Goal: Transaction & Acquisition: Purchase product/service

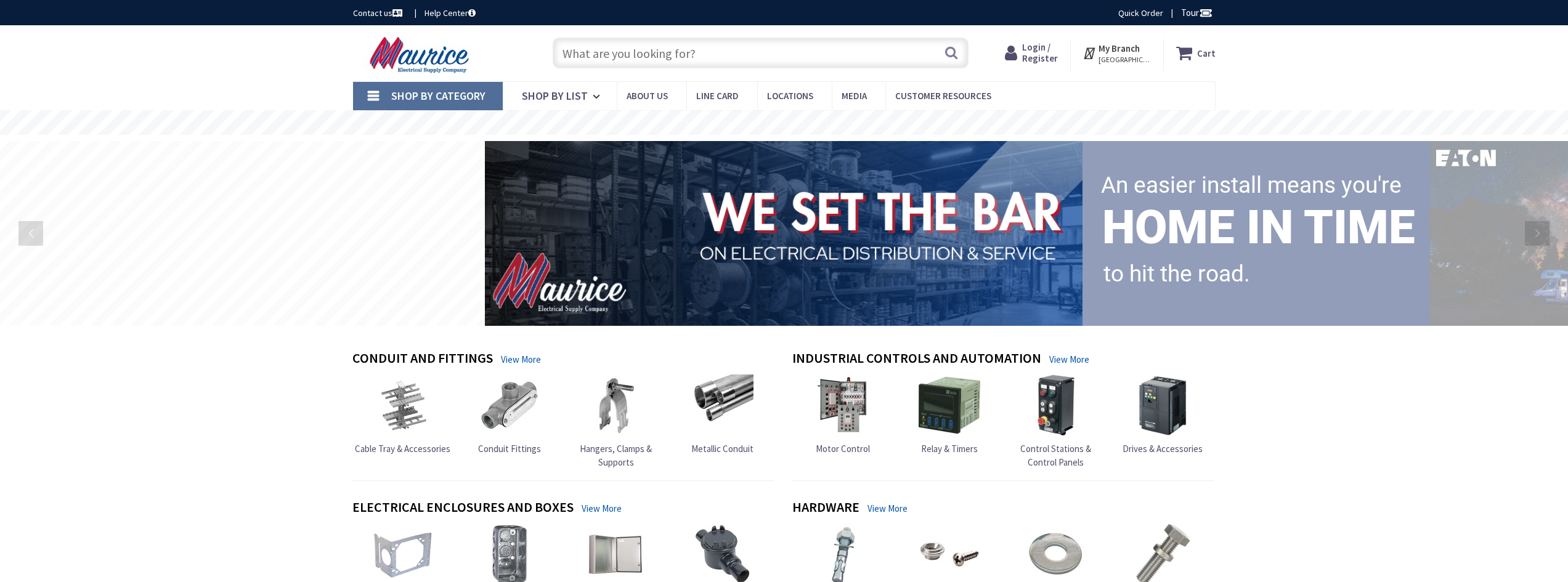
click at [1038, 48] on span "Login / Register" at bounding box center [1039, 52] width 36 height 23
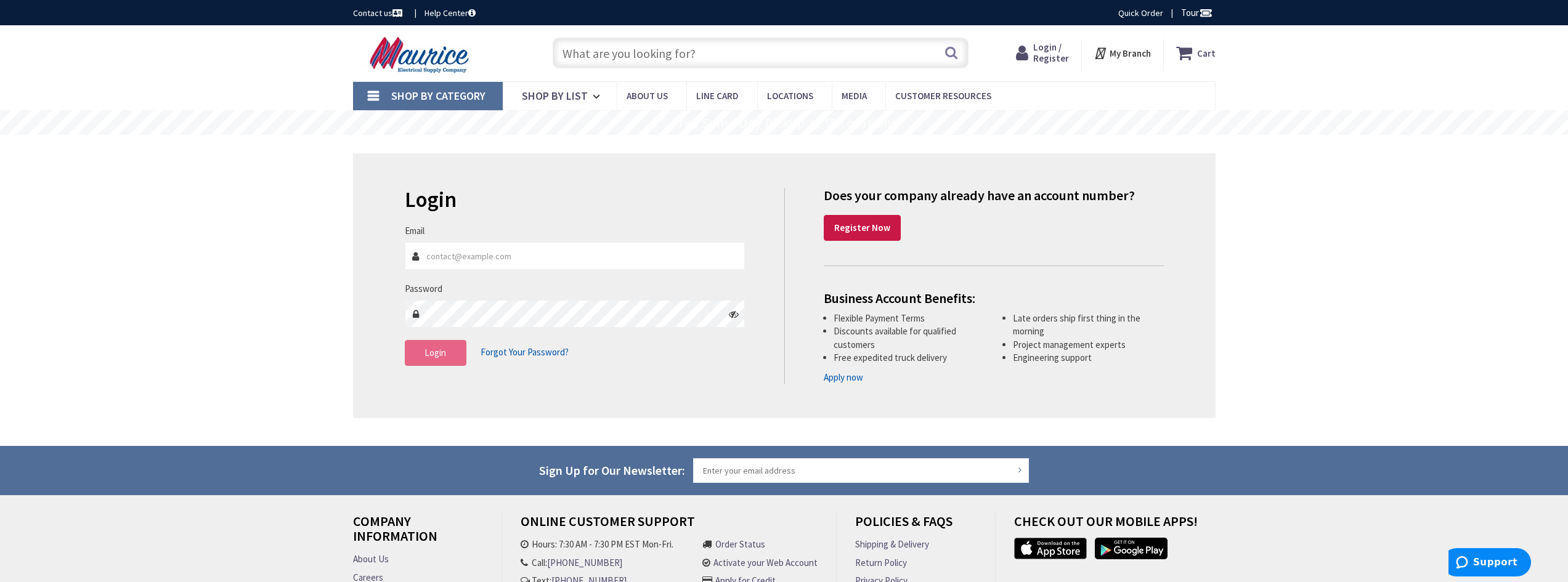
type input "Invoicing@mckeeverco.com"
click at [427, 351] on span "Login" at bounding box center [435, 353] width 21 height 12
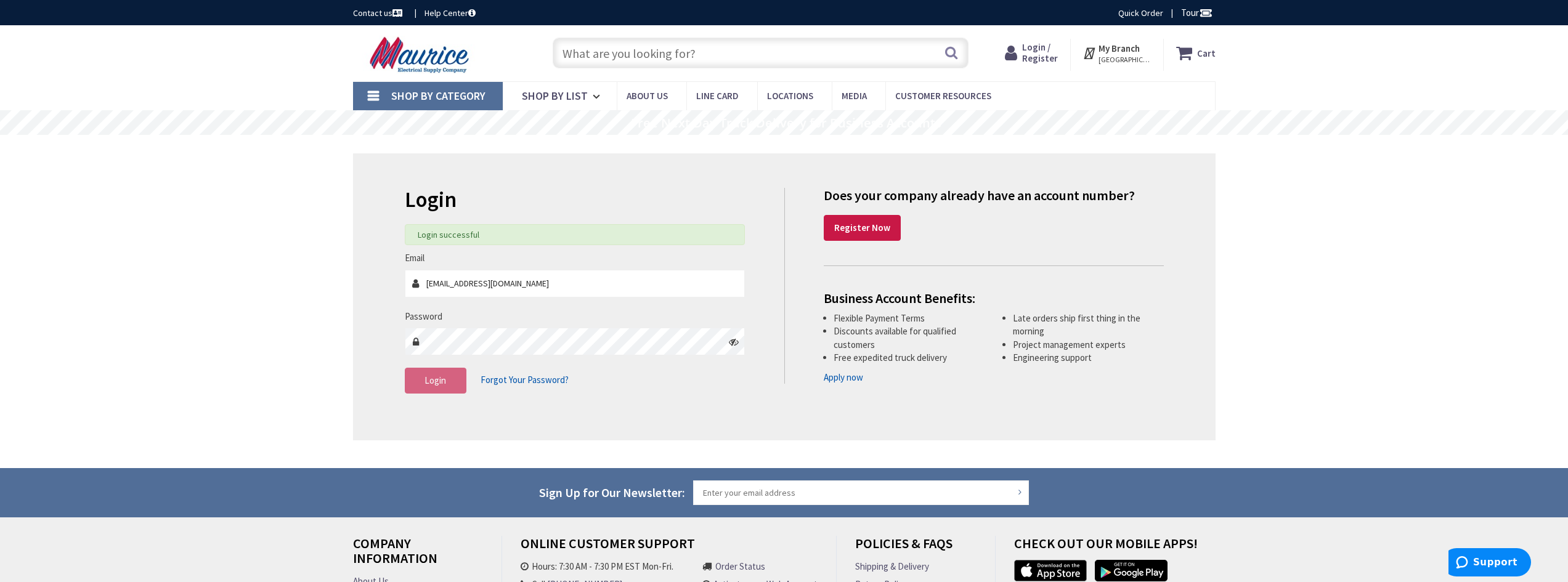
click at [695, 53] on input "text" at bounding box center [761, 53] width 416 height 31
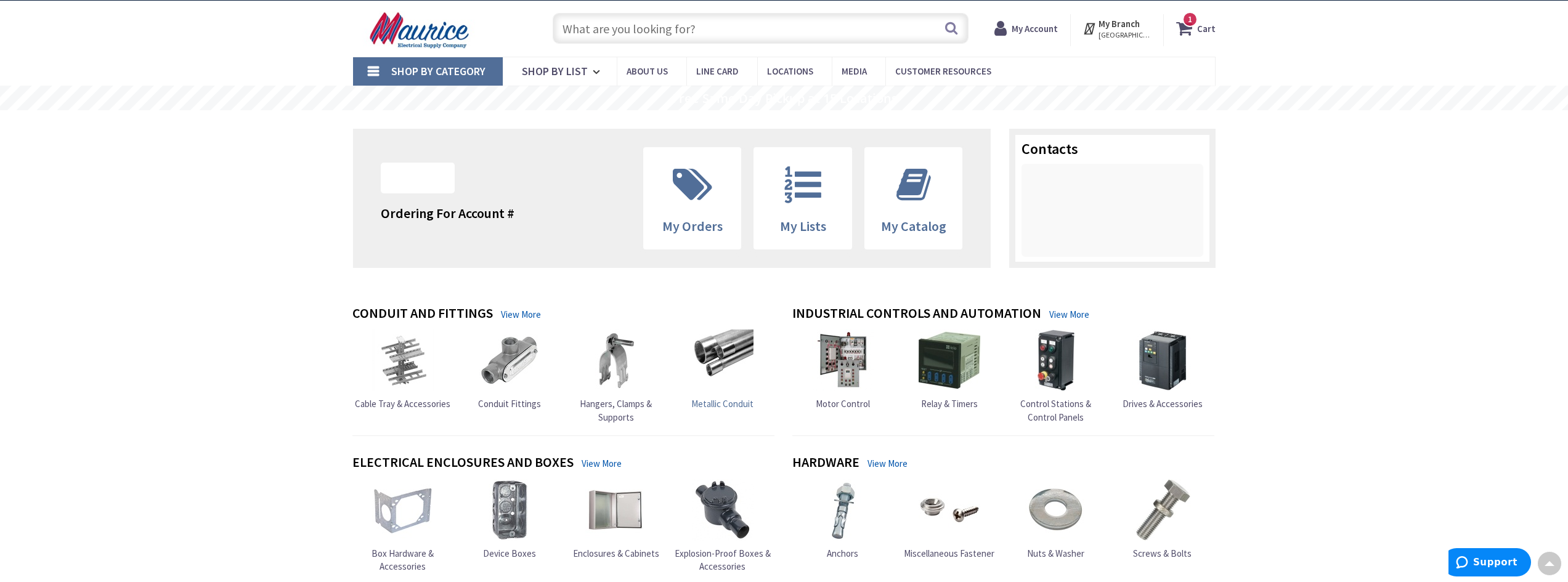
scroll to position [16, 0]
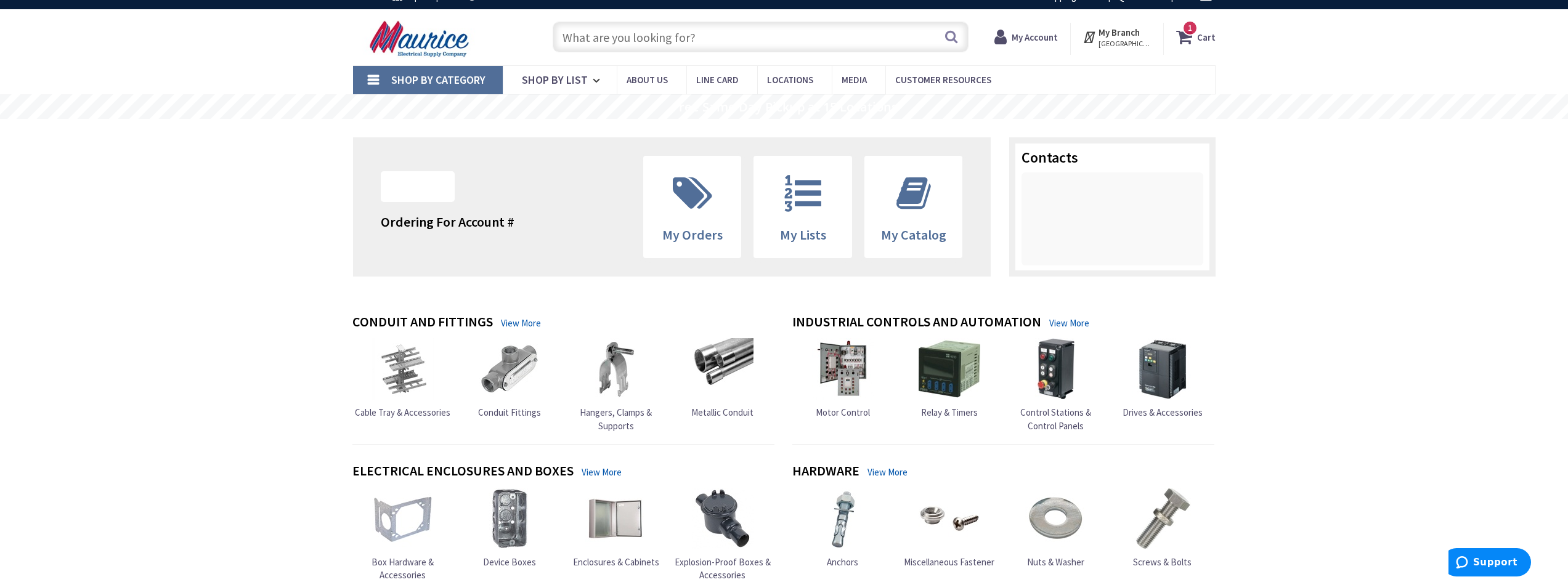
click at [637, 34] on input "text" at bounding box center [761, 37] width 416 height 31
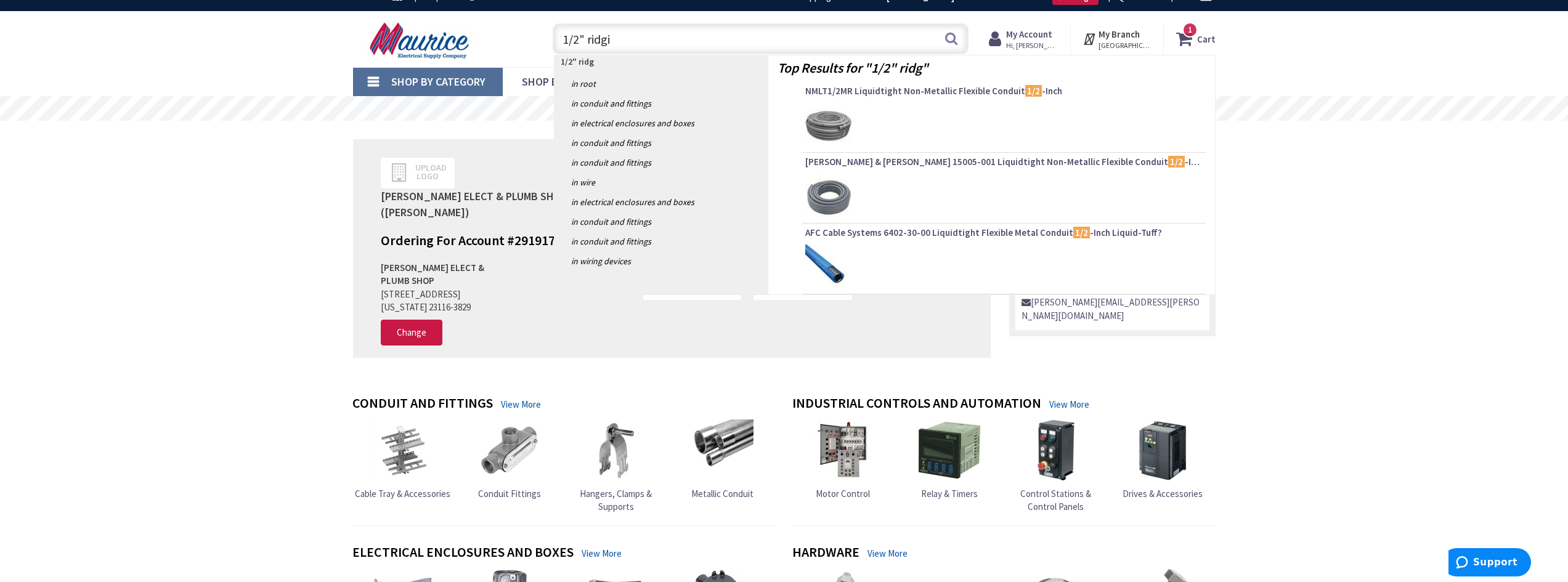
type input "1/2" ridgid"
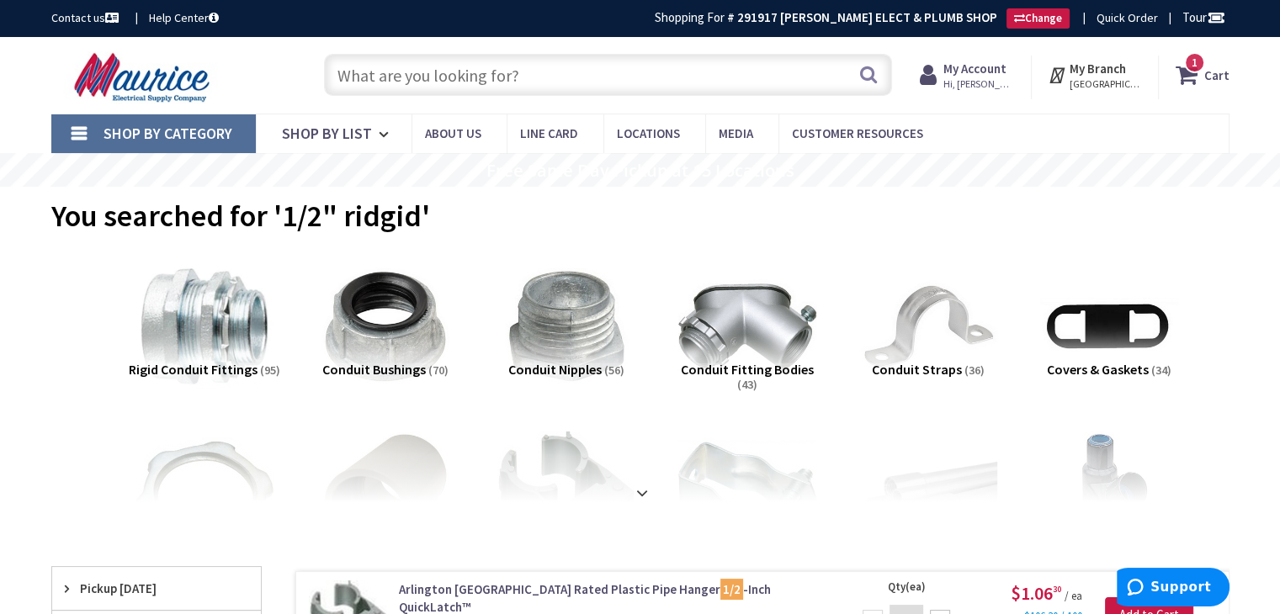
click at [524, 83] on input "text" at bounding box center [608, 75] width 568 height 42
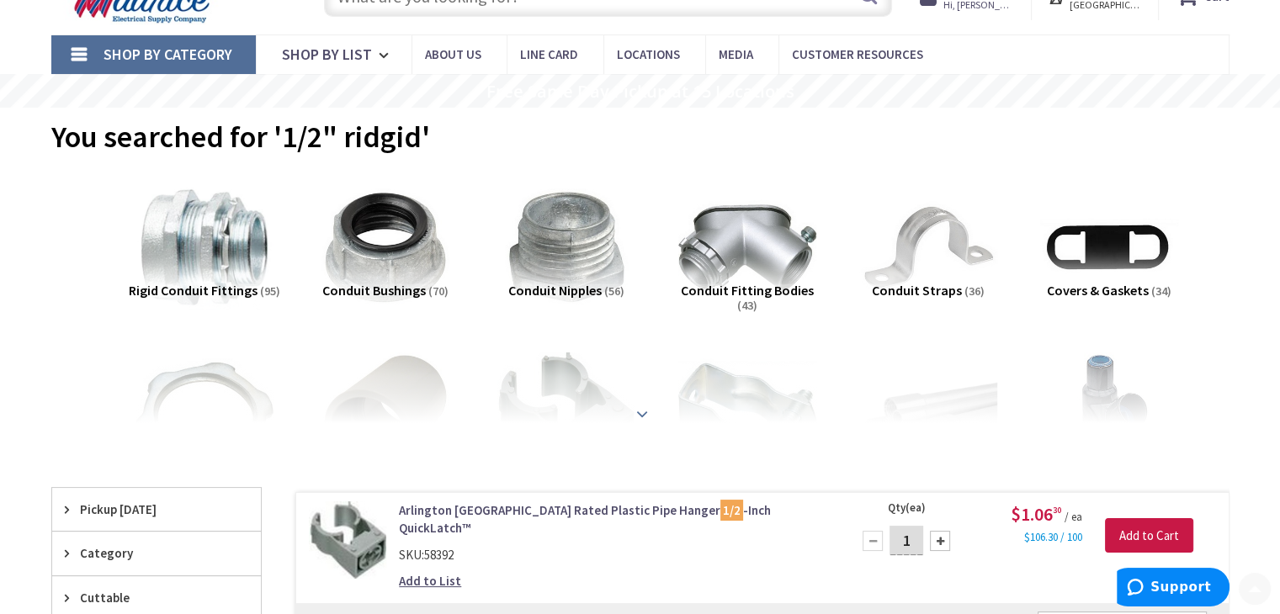
scroll to position [112, 0]
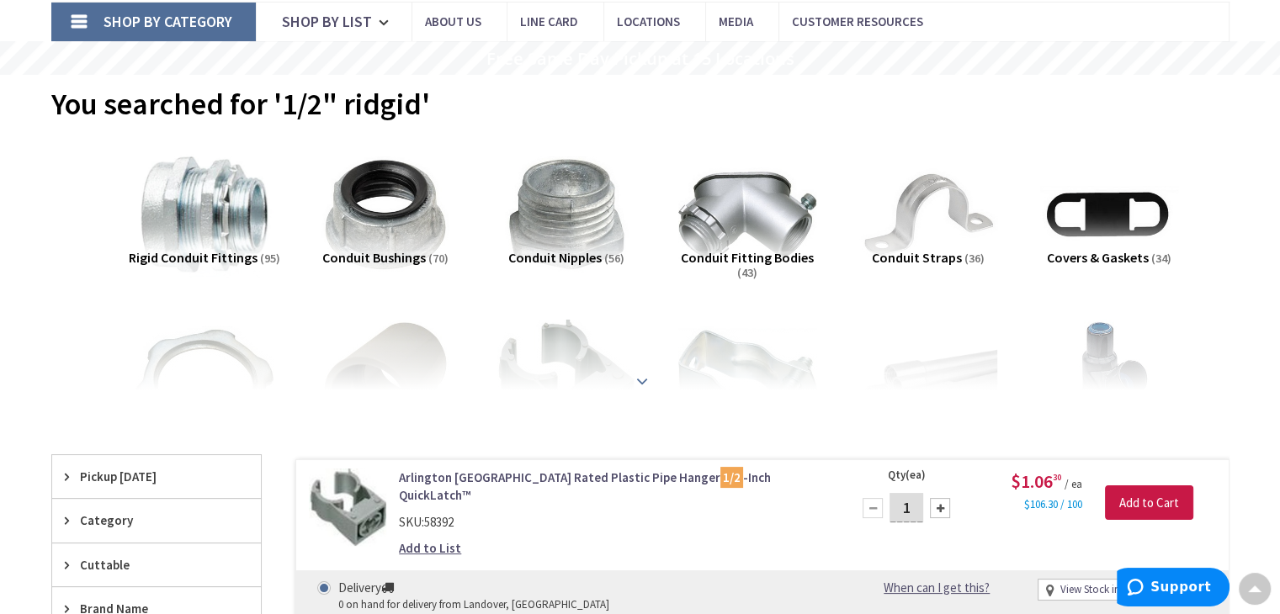
click at [644, 378] on strong at bounding box center [642, 381] width 20 height 19
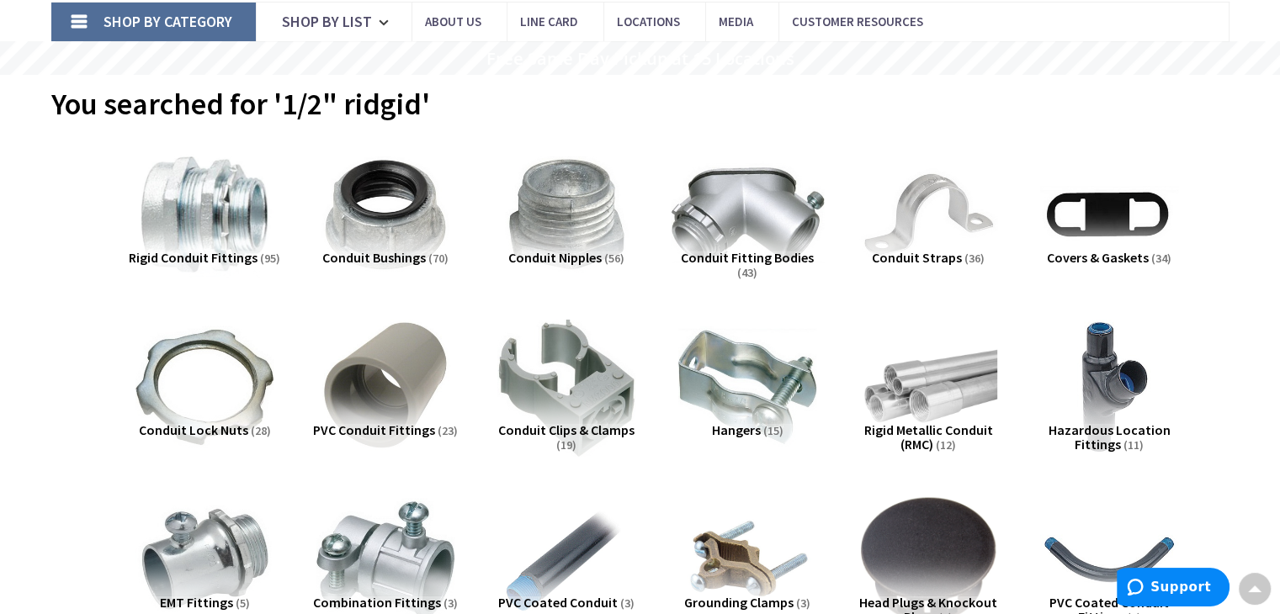
click at [739, 200] on img at bounding box center [747, 215] width 152 height 152
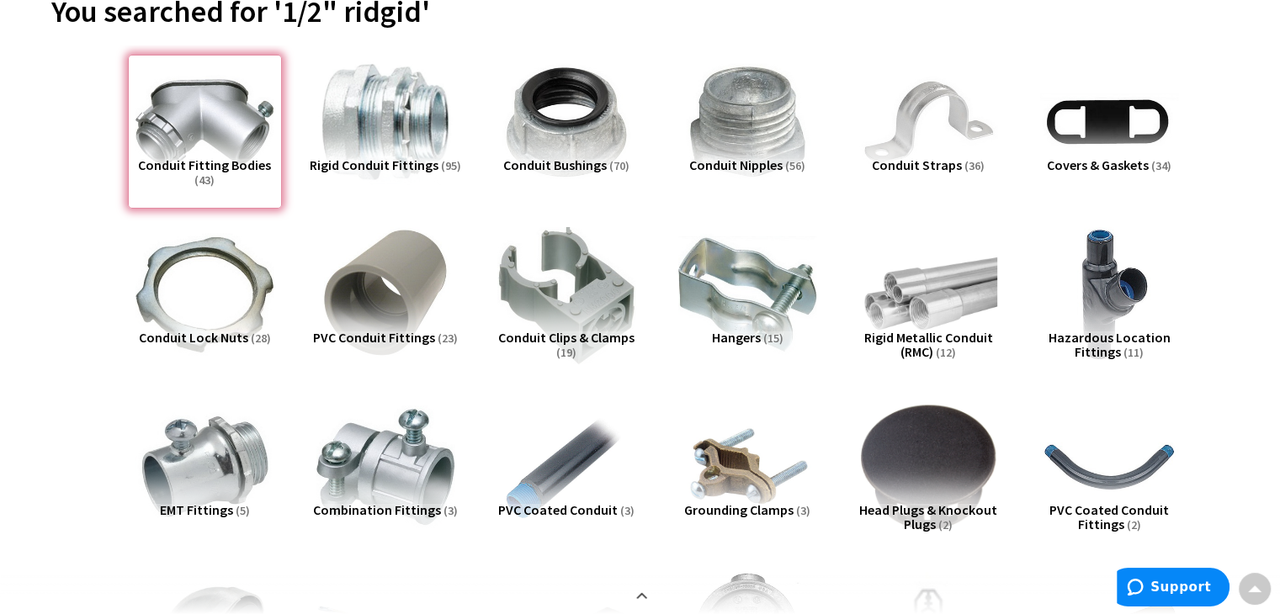
scroll to position [0, 0]
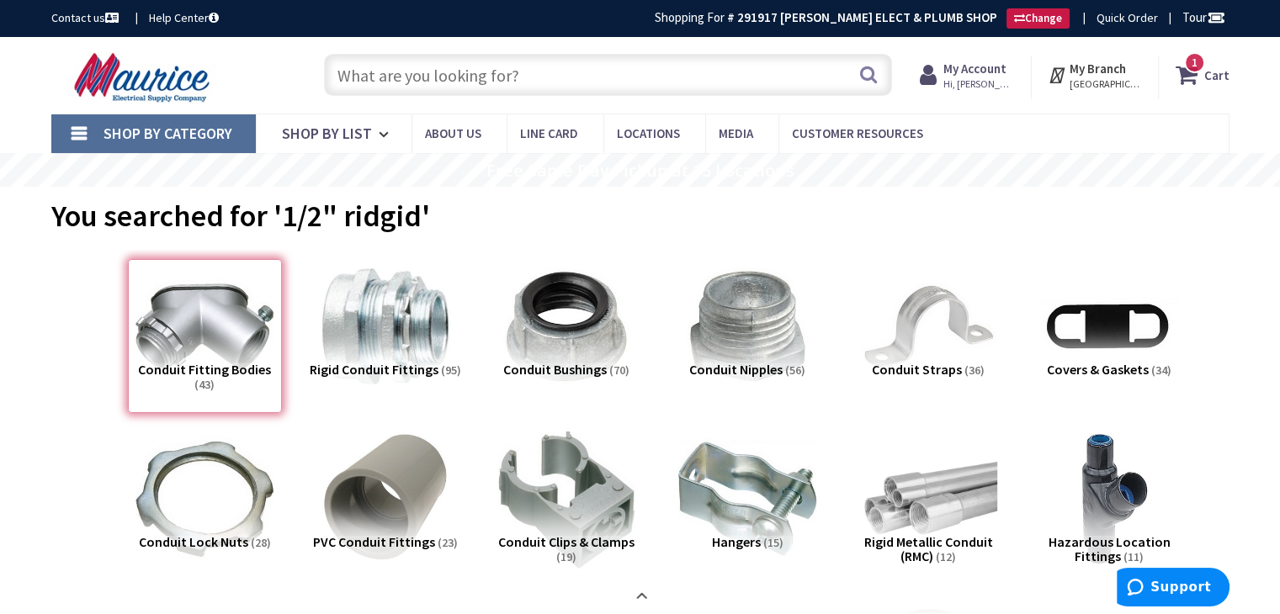
click at [542, 72] on input "text" at bounding box center [608, 75] width 568 height 42
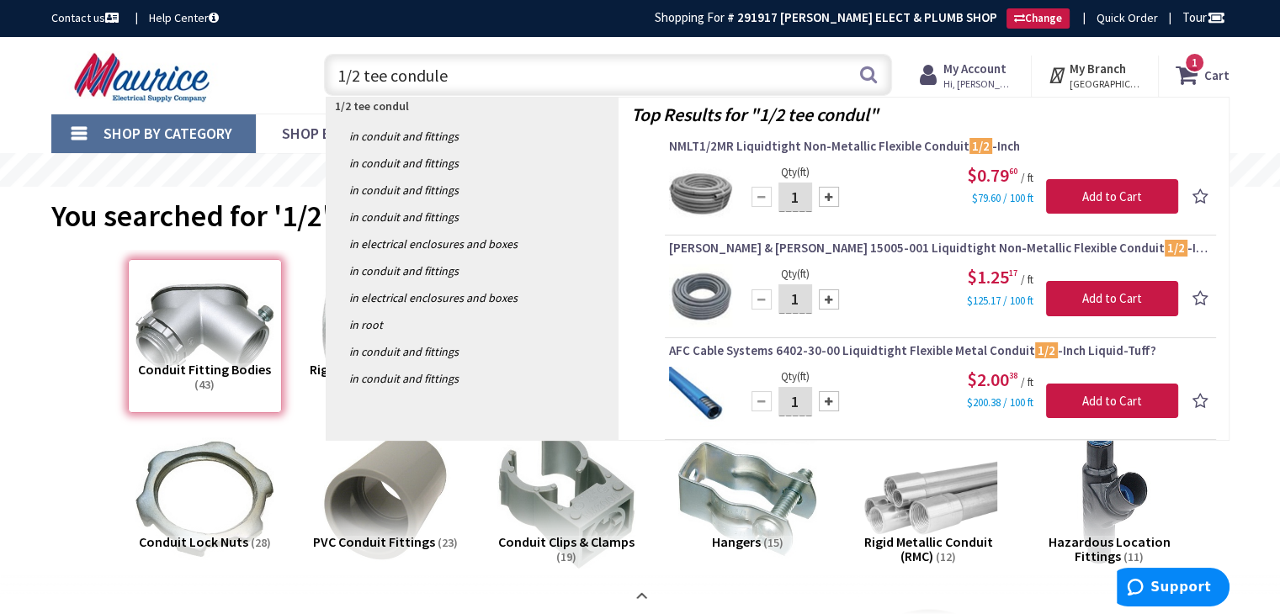
type input "1/2 tee condulet"
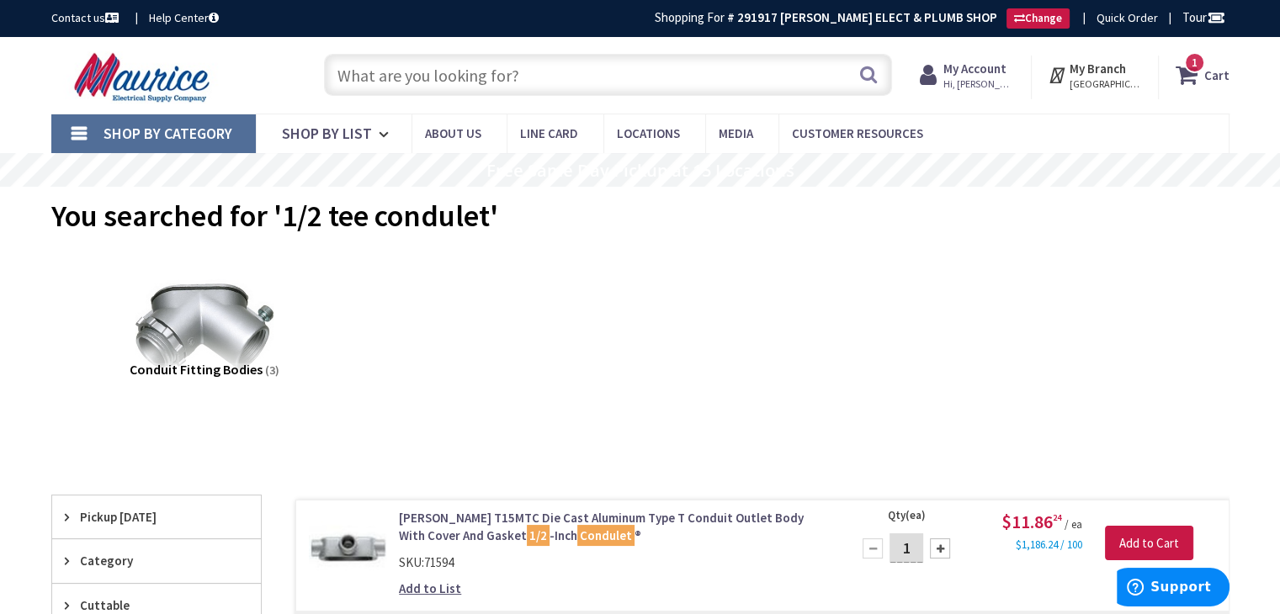
click at [479, 78] on input "text" at bounding box center [608, 75] width 568 height 42
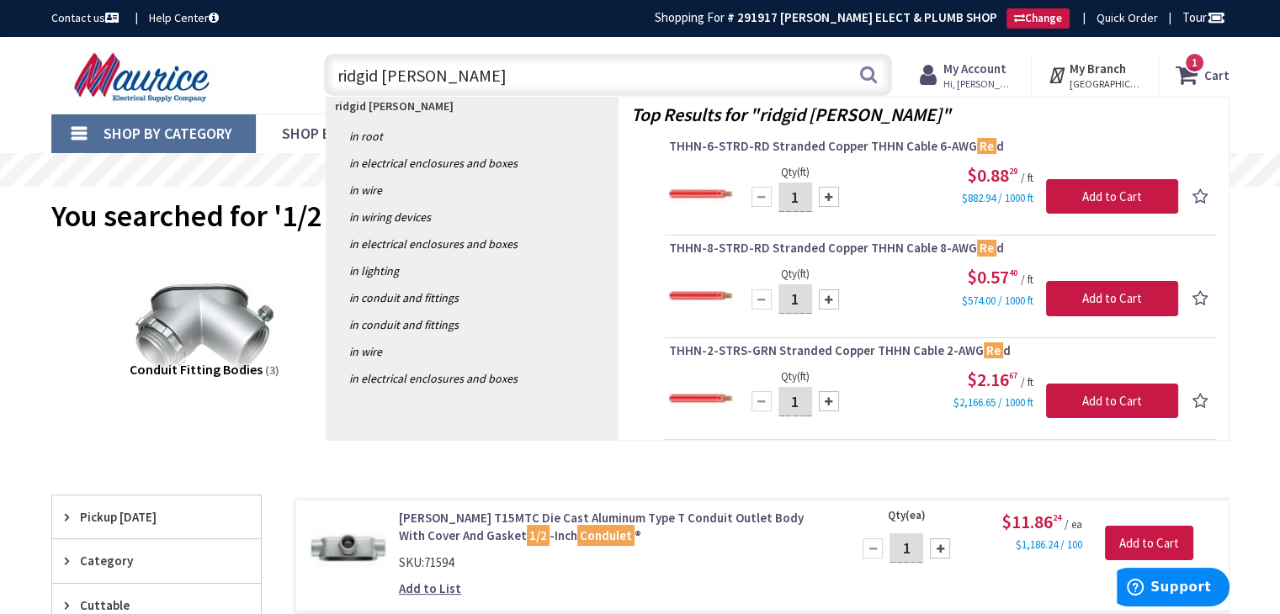
type input "ridgid bell box"
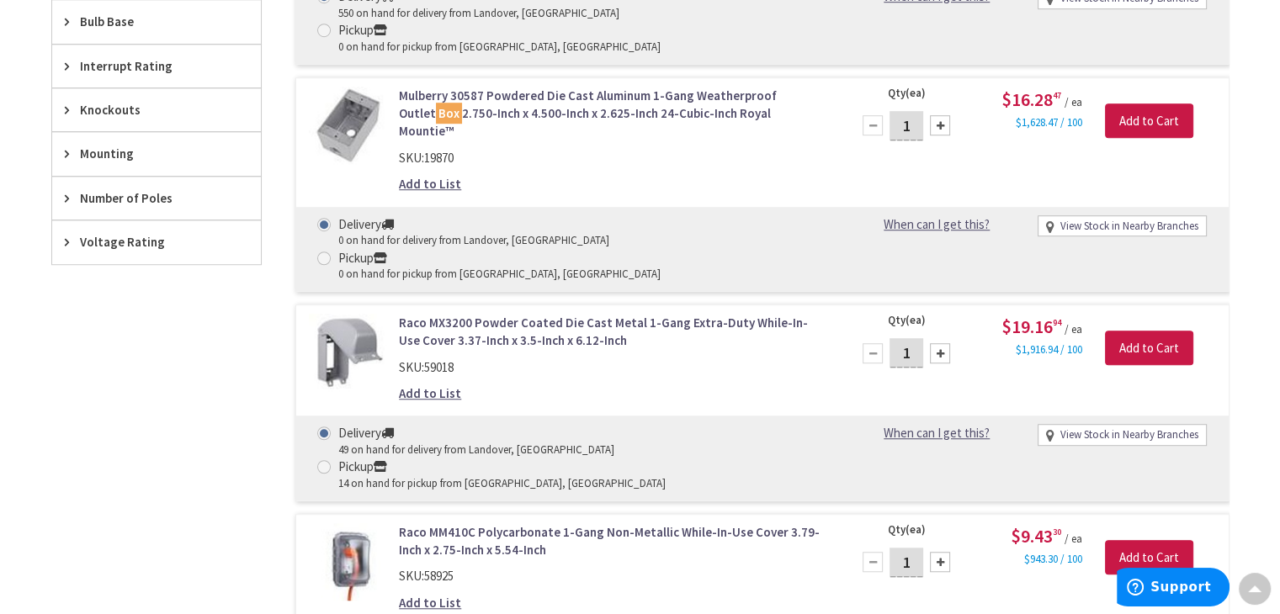
scroll to position [1124, 0]
